Goal: Ask a question: Seek information or help from site administrators or community

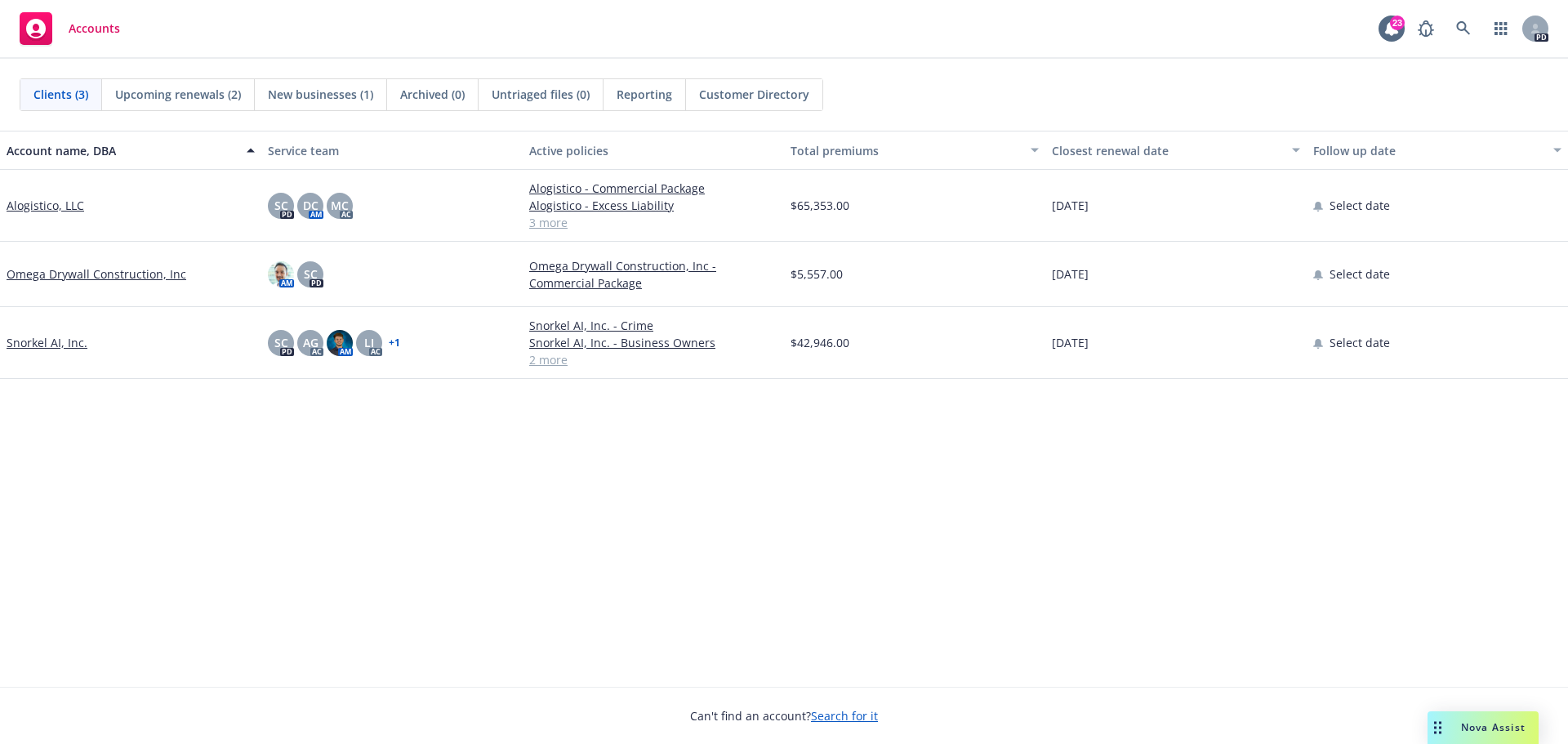
click at [1445, 717] on div "Drag to move" at bounding box center [1438, 727] width 20 height 33
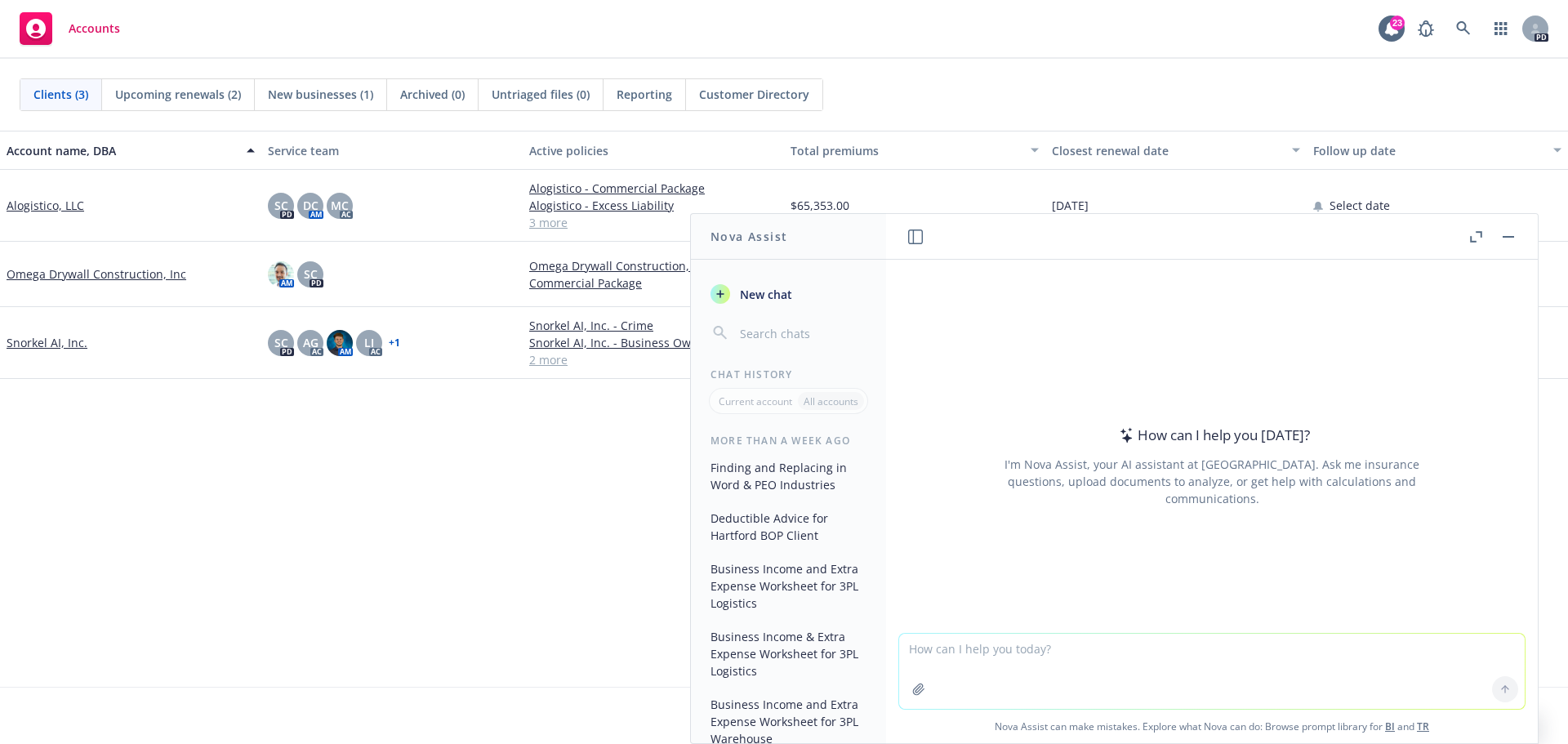
click at [1003, 650] on textarea at bounding box center [1211, 671] width 626 height 75
type textarea "Does MEdical Professional Liability cover the company from E&O claims as well a…"
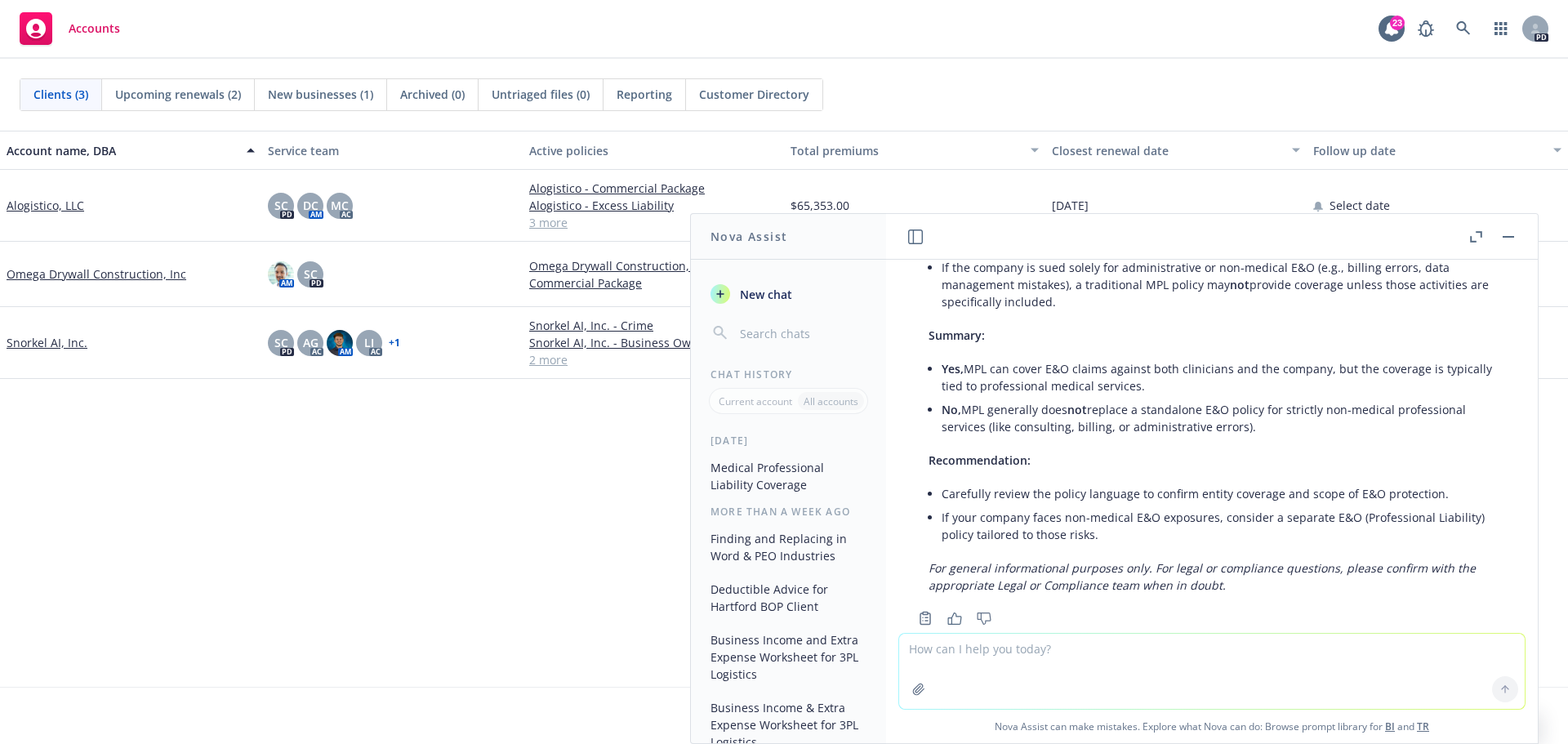
scroll to position [445, 0]
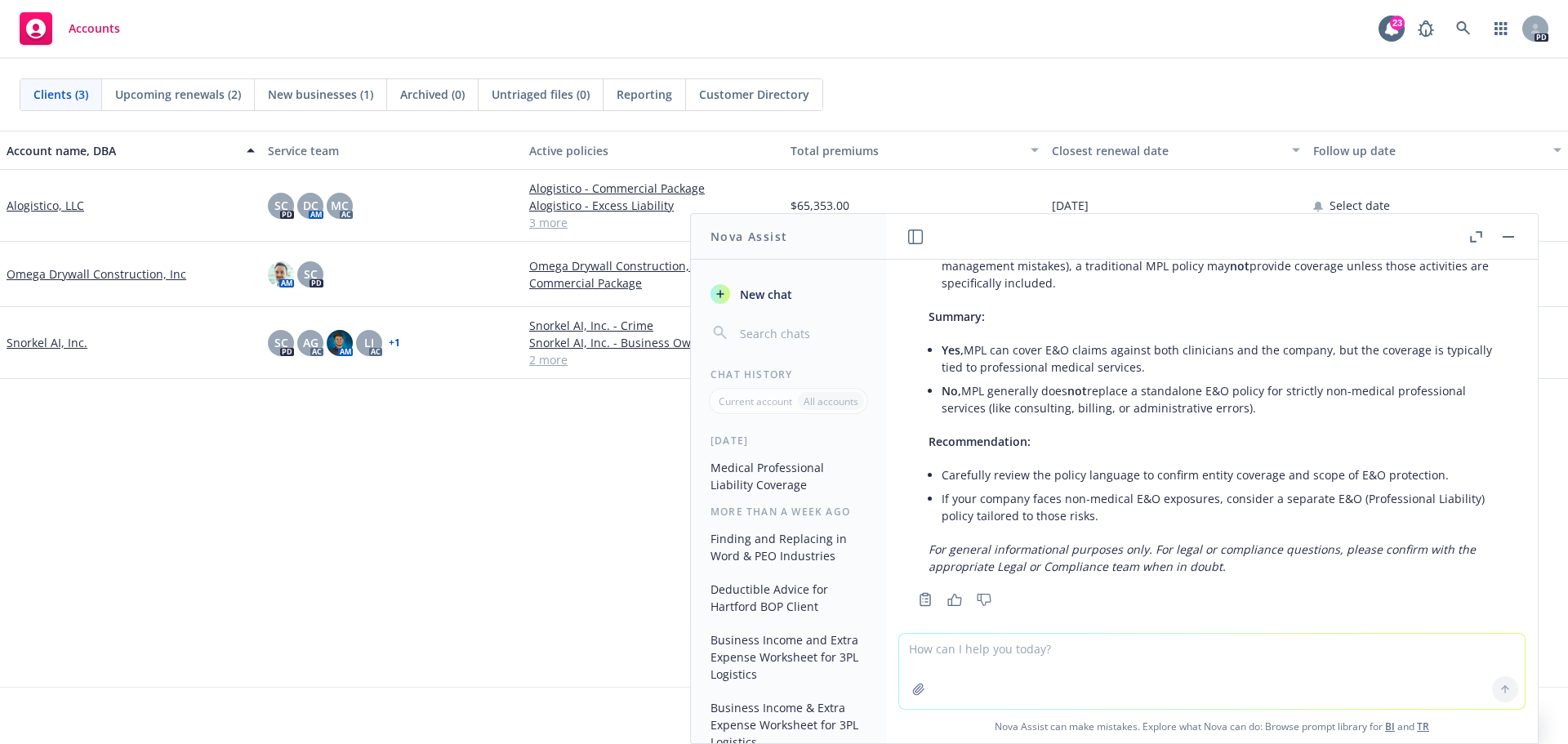
click at [968, 652] on textarea at bounding box center [1211, 671] width 626 height 75
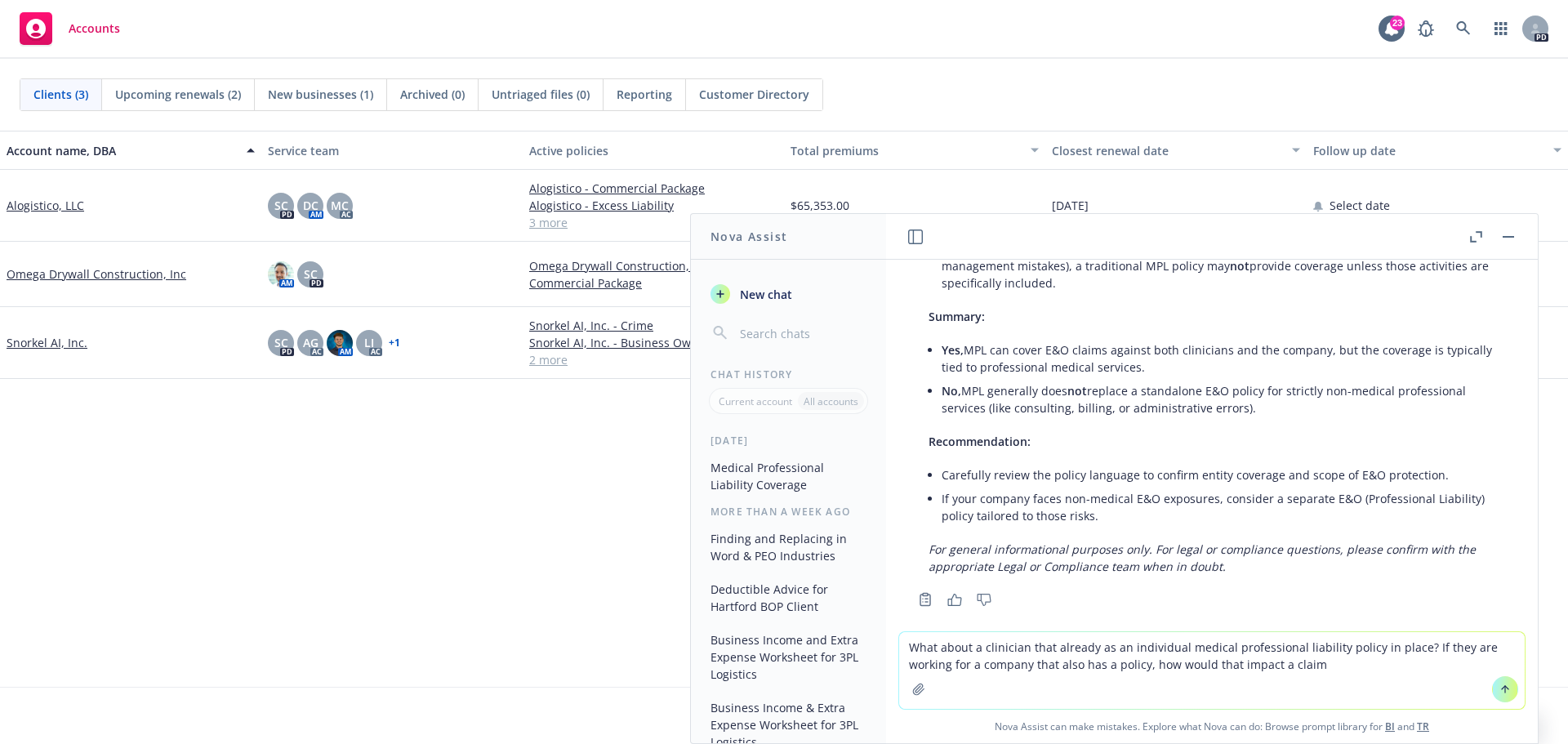
type textarea "What about a clinician that already as an individual medical professional liabi…"
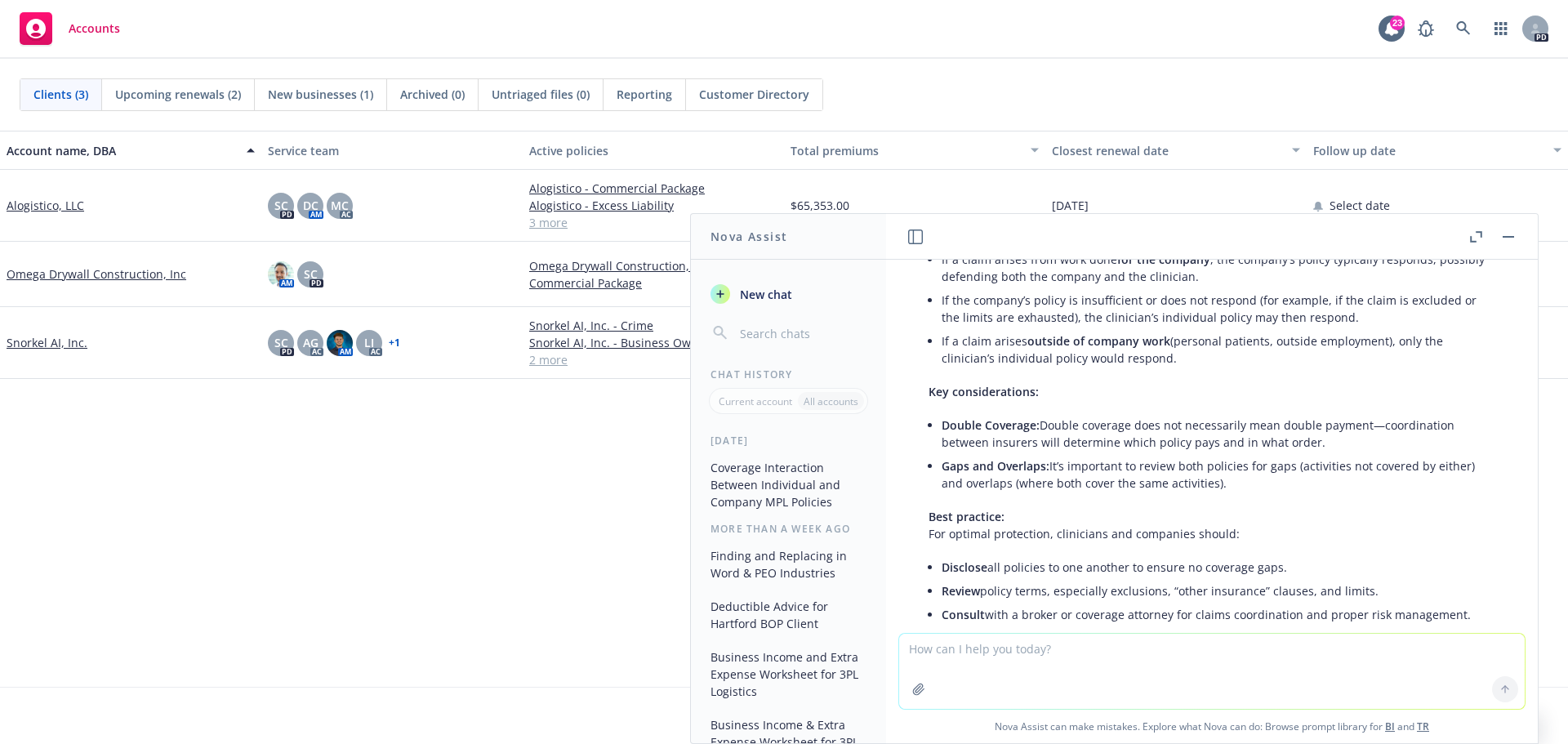
scroll to position [1330, 0]
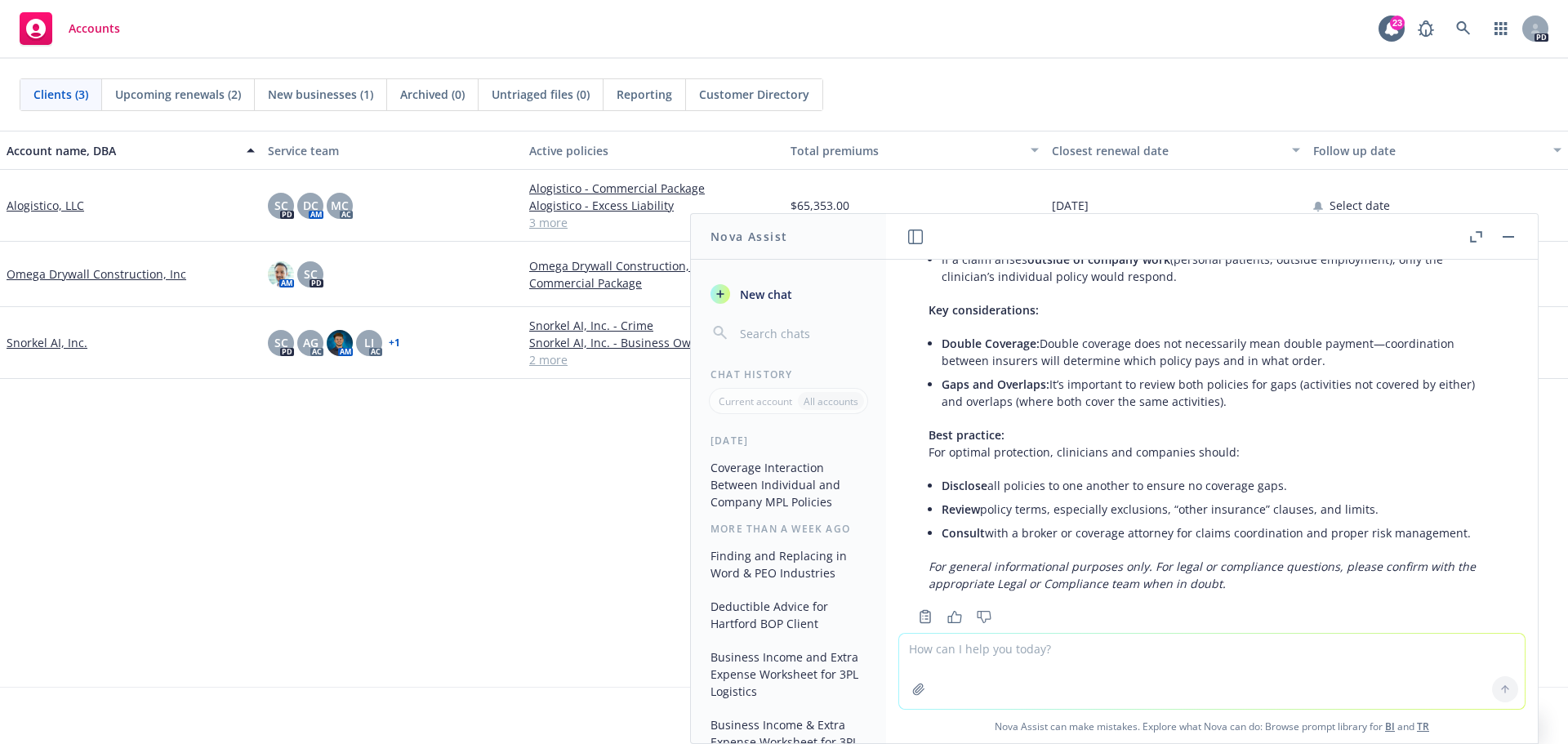
click at [939, 653] on textarea at bounding box center [1211, 671] width 626 height 75
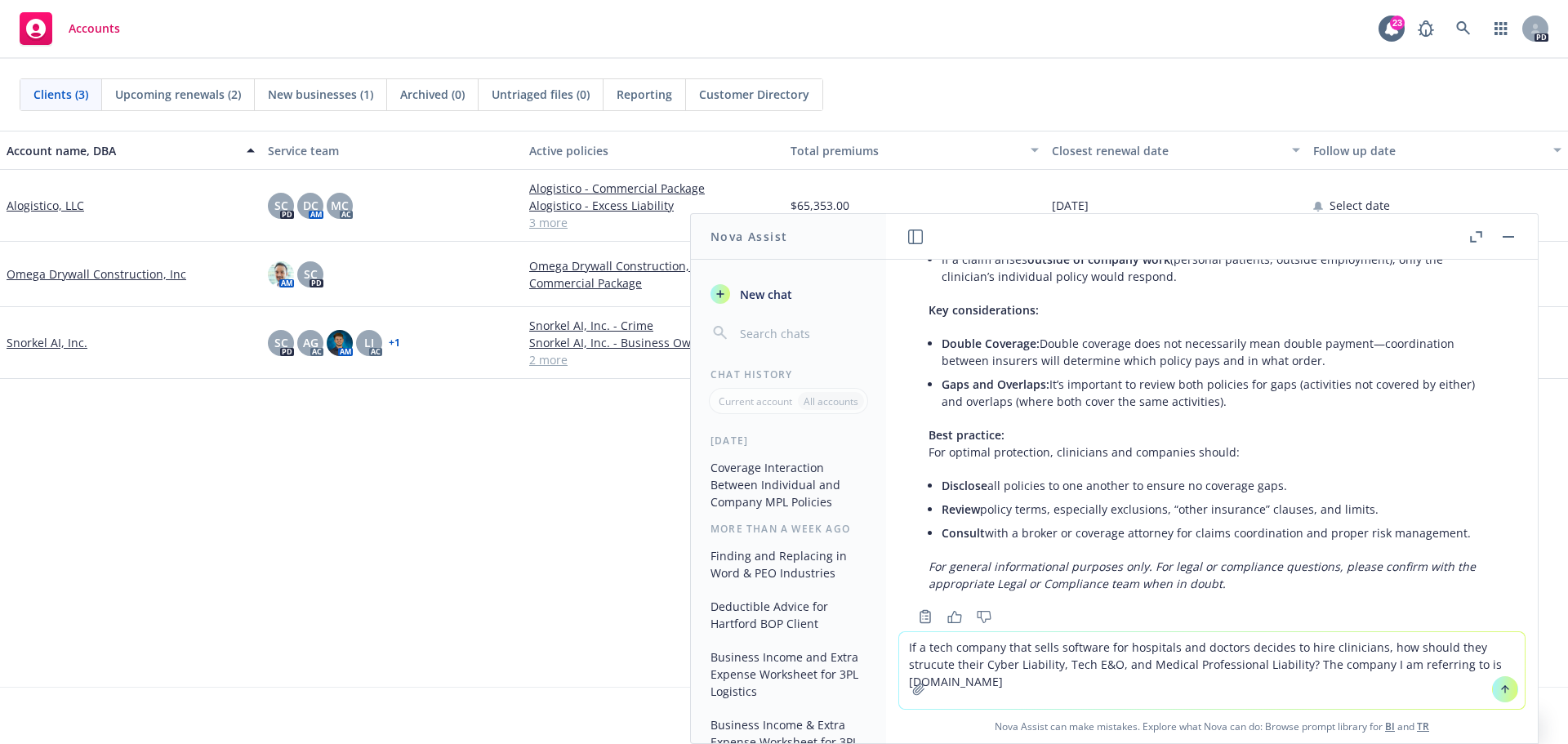
type textarea "If a tech company that sells software for hospitals and doctors decides to hire…"
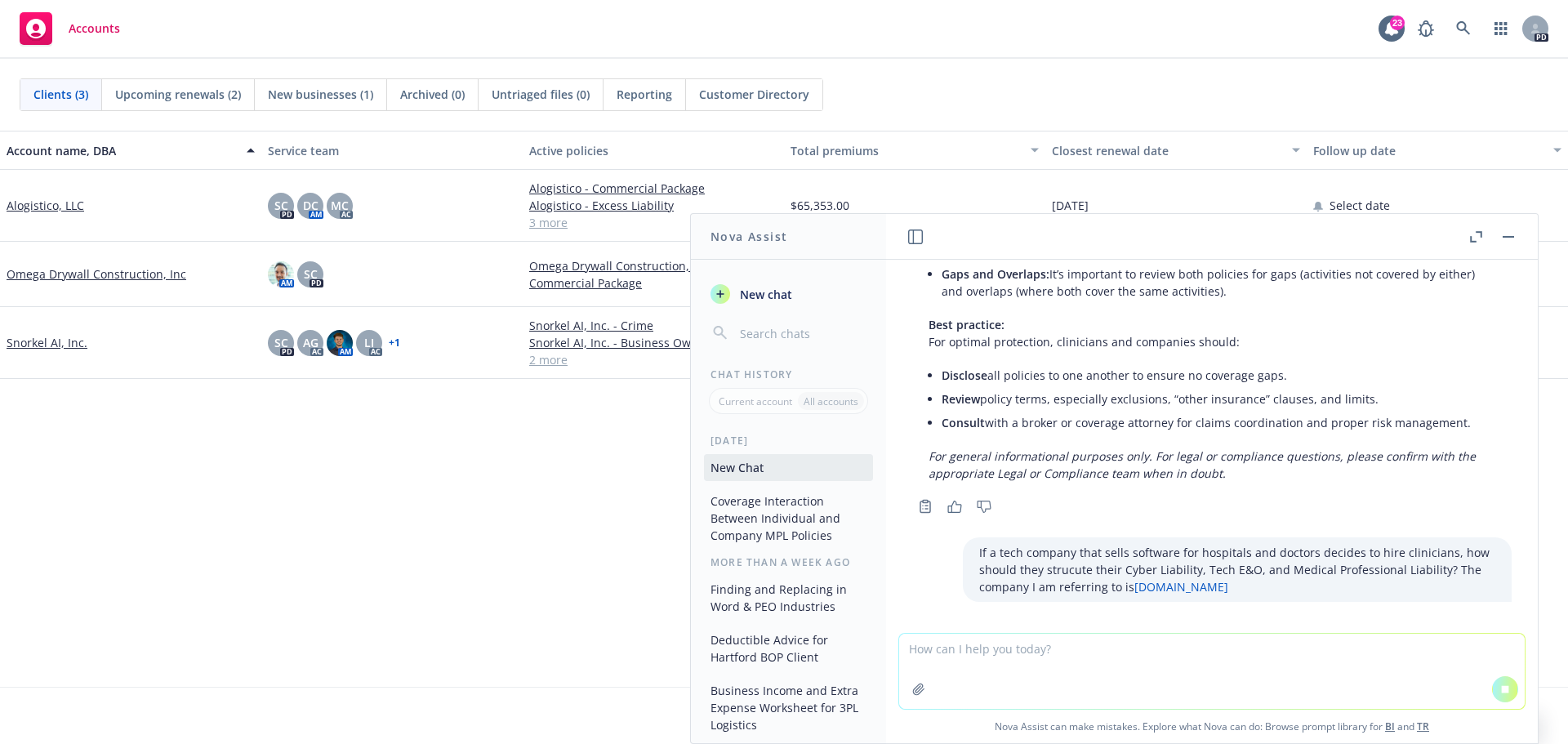
scroll to position [1400, 0]
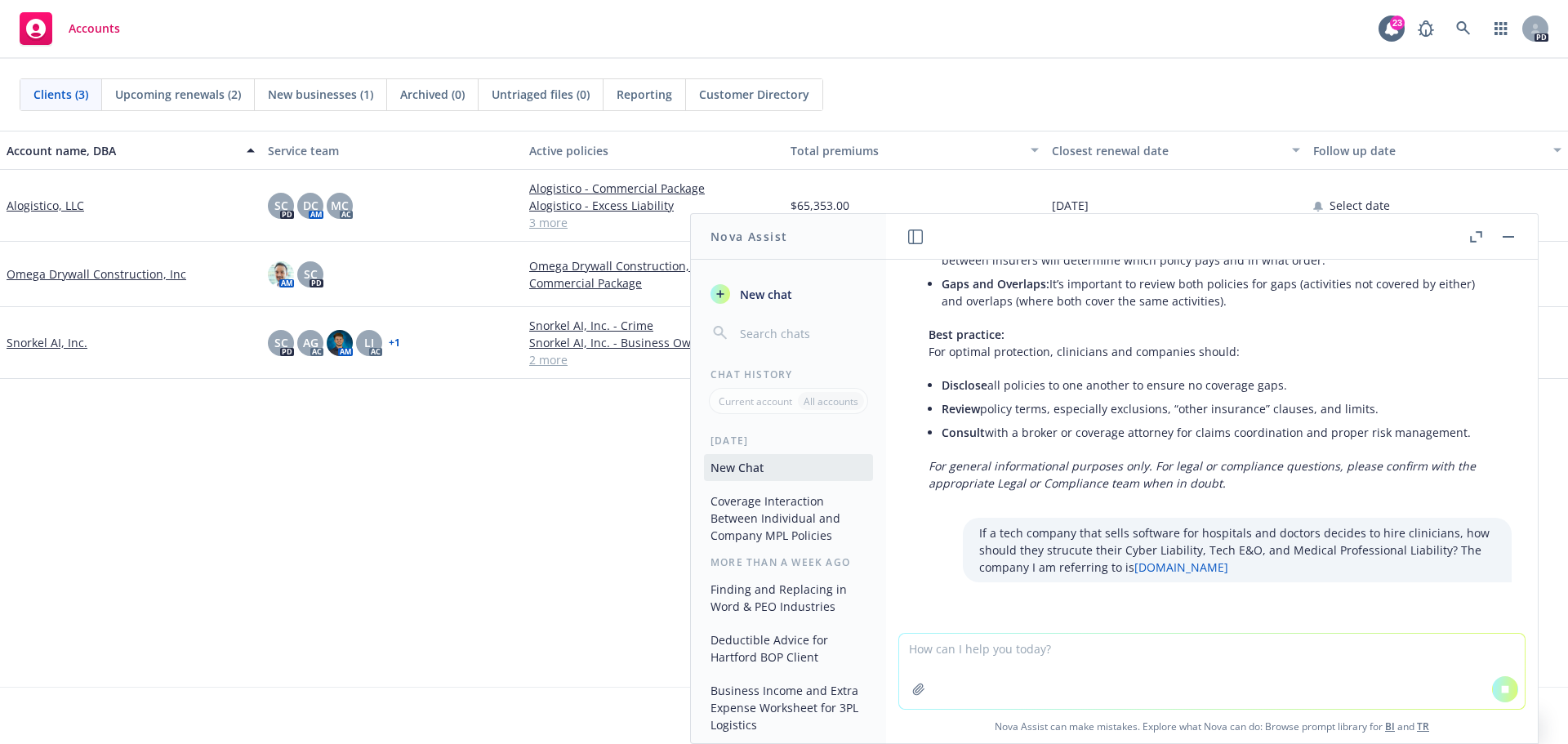
click at [939, 653] on textarea at bounding box center [1211, 671] width 626 height 75
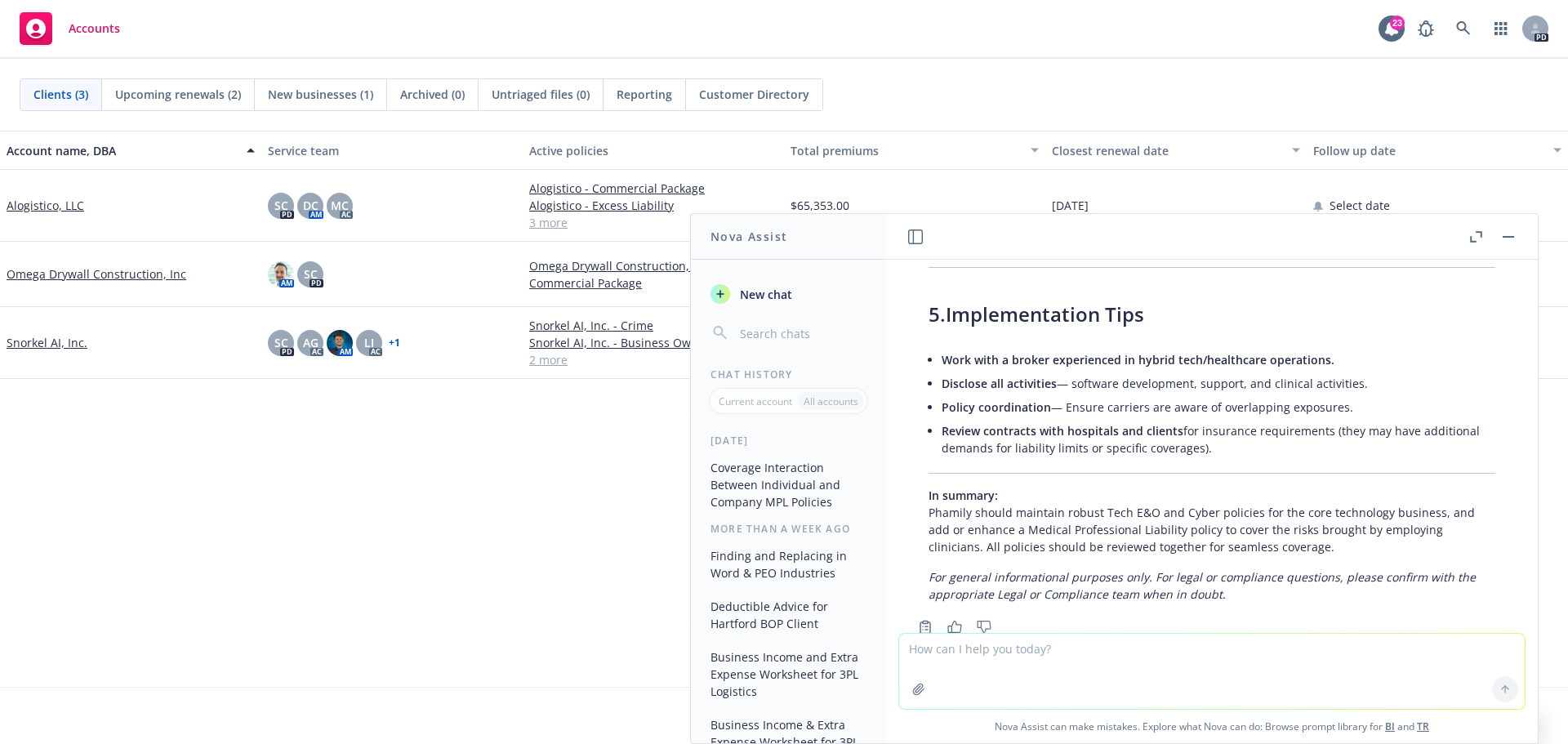
scroll to position [2977, 0]
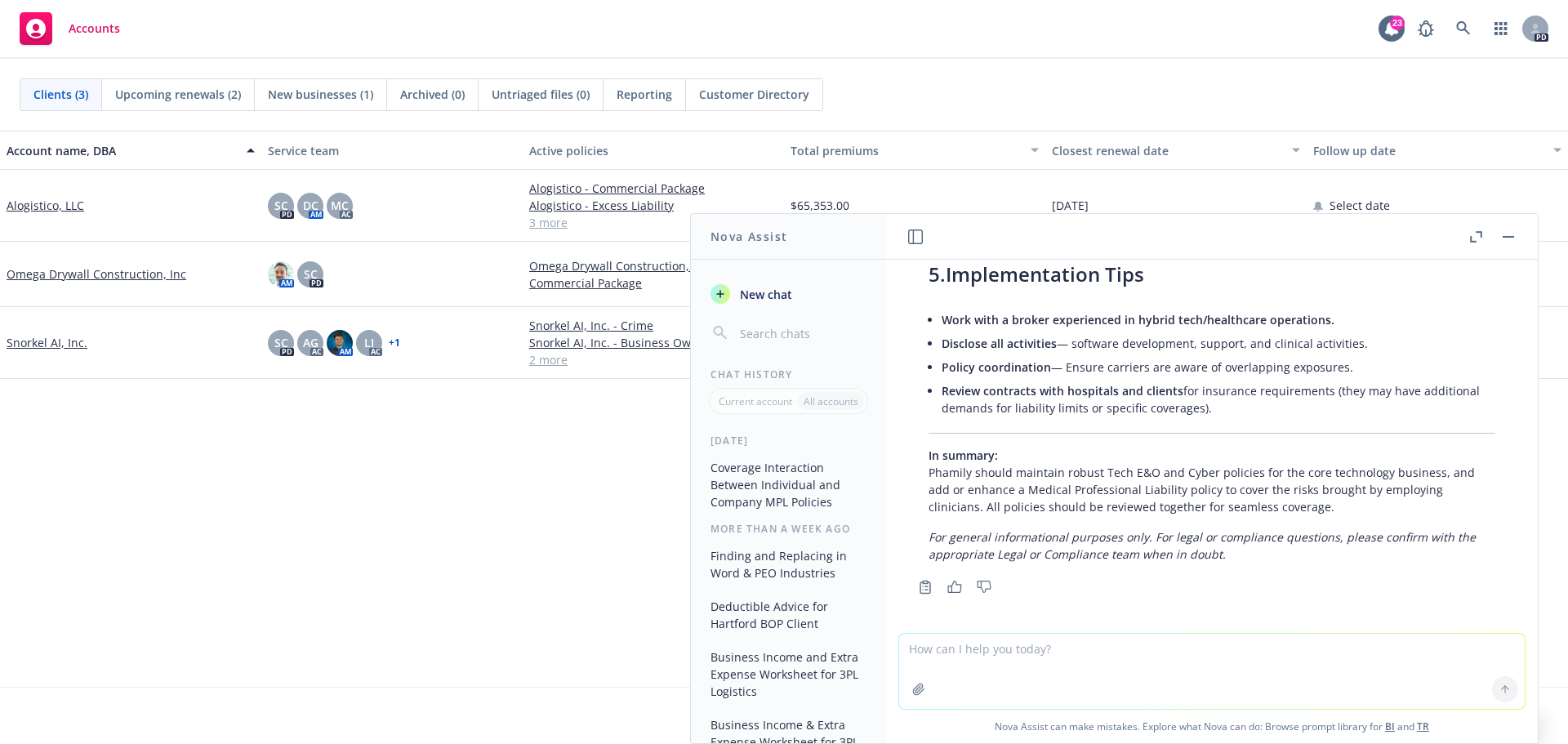
click at [1046, 648] on textarea at bounding box center [1211, 671] width 626 height 75
type textarea "Is there an insurer that would combine all of these coverages onto one policy f…"
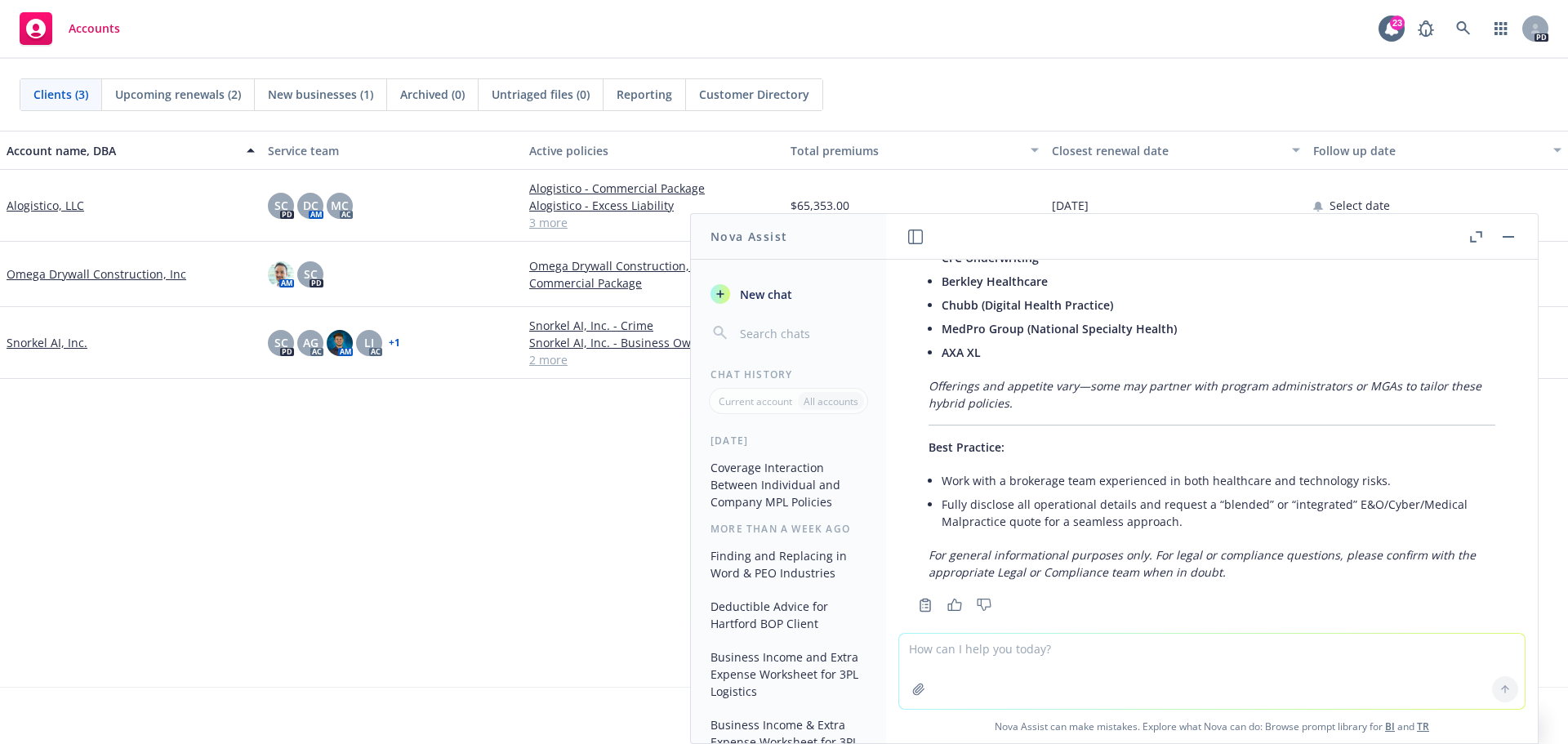
scroll to position [4055, 0]
